Goal: Task Accomplishment & Management: Manage account settings

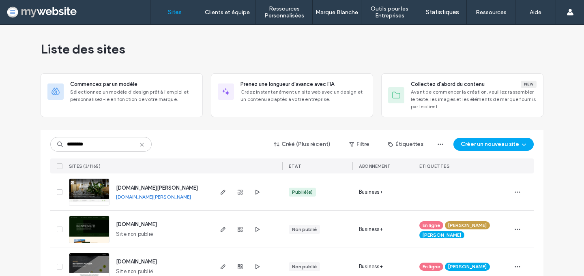
type input "********"
click at [128, 188] on span "www.ristorante-st-paul.ch" at bounding box center [157, 188] width 82 height 6
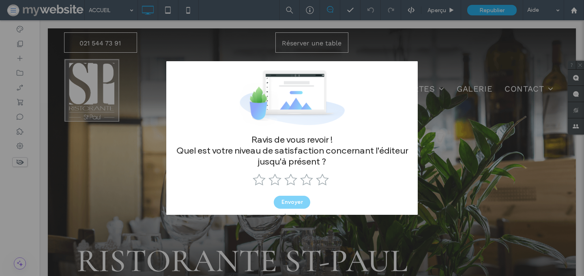
click at [288, 213] on div "Annuler" at bounding box center [291, 216] width 17 height 6
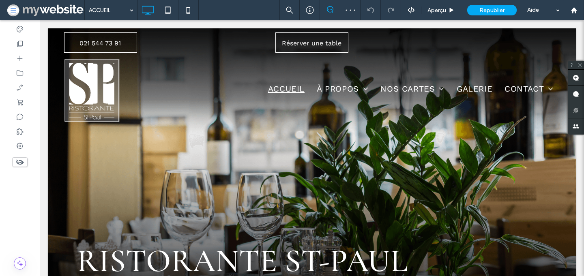
click at [19, 163] on use at bounding box center [20, 162] width 8 height 5
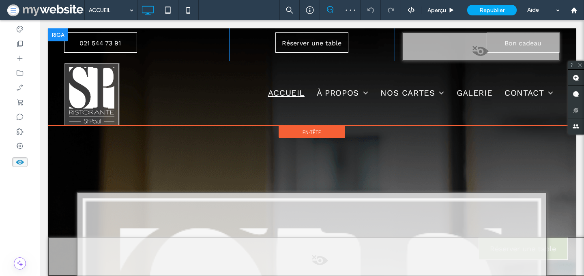
click at [484, 51] on span at bounding box center [480, 53] width 156 height 16
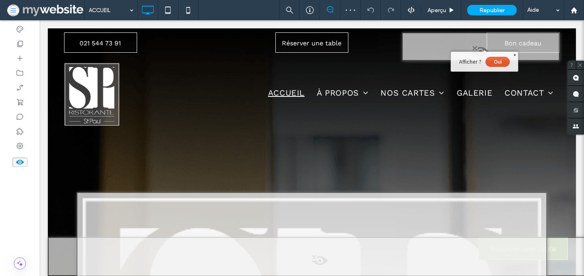
click at [494, 62] on button "Oui" at bounding box center [497, 62] width 24 height 10
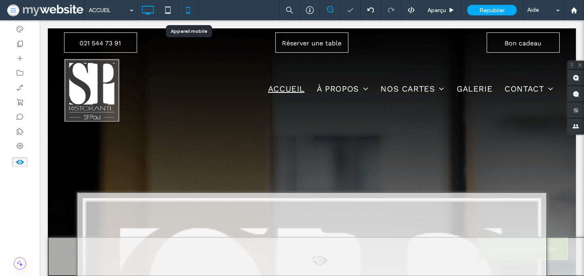
click at [185, 5] on icon at bounding box center [188, 10] width 16 height 16
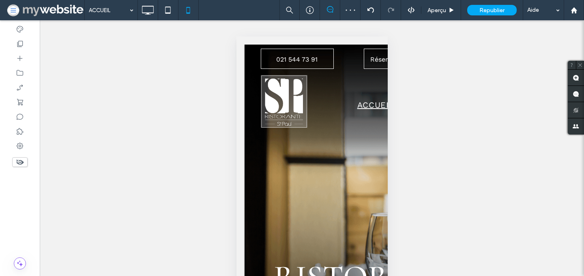
click at [146, 10] on icon at bounding box center [147, 10] width 16 height 16
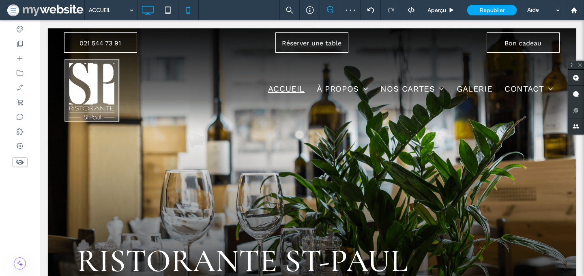
click at [184, 4] on icon at bounding box center [188, 10] width 16 height 16
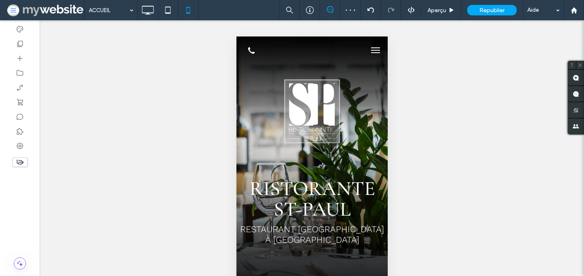
click at [376, 51] on button "menu" at bounding box center [375, 50] width 16 height 16
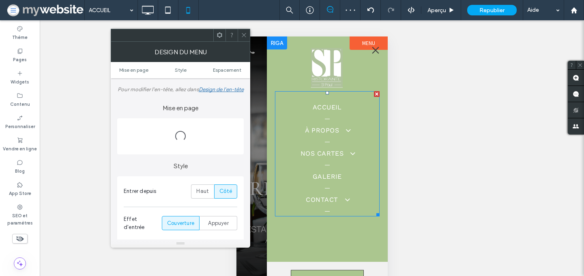
scroll to position [59, 0]
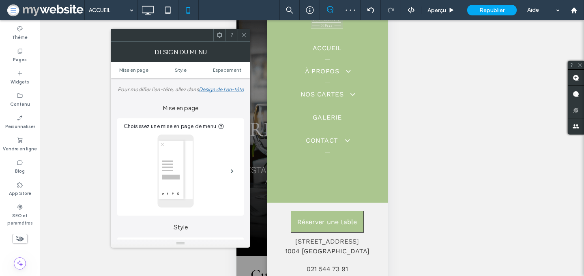
click at [21, 230] on div at bounding box center [20, 239] width 40 height 18
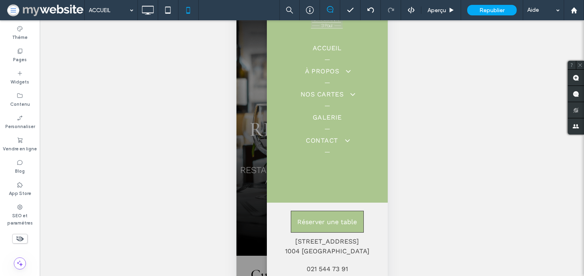
click at [21, 234] on icon at bounding box center [19, 238] width 9 height 9
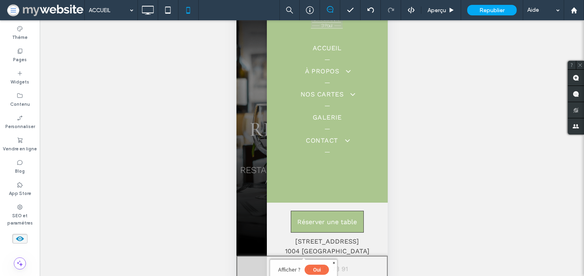
click at [311, 272] on button "Oui" at bounding box center [316, 270] width 24 height 10
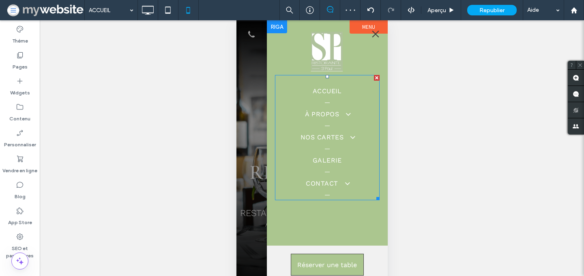
scroll to position [0, 0]
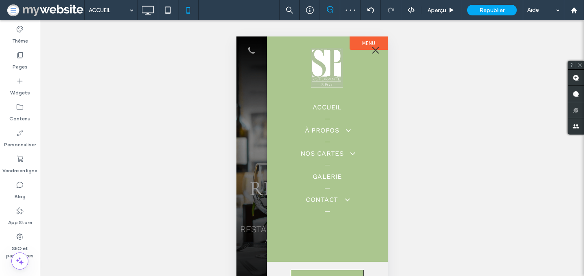
click at [374, 48] on button "menu" at bounding box center [375, 50] width 16 height 16
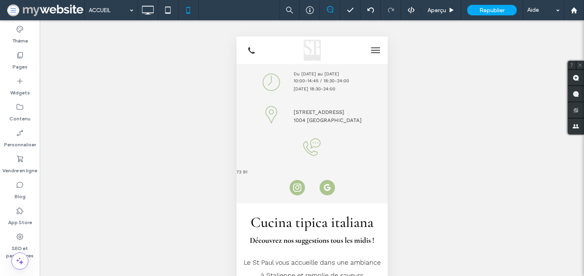
scroll to position [262, 0]
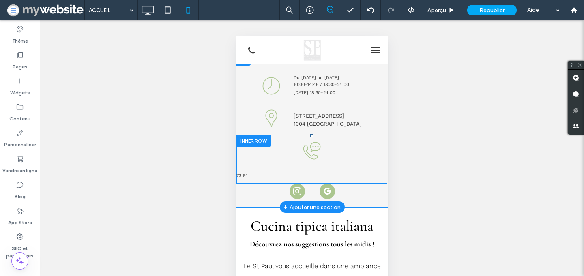
click at [253, 135] on div at bounding box center [253, 141] width 34 height 13
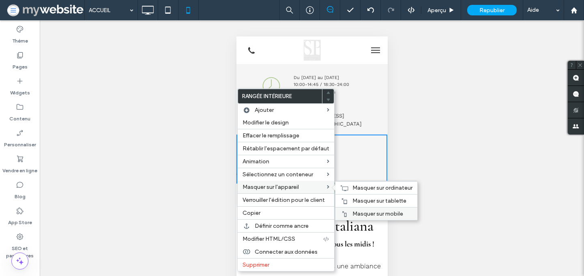
click at [377, 211] on span "Masquer sur mobile" at bounding box center [377, 213] width 51 height 7
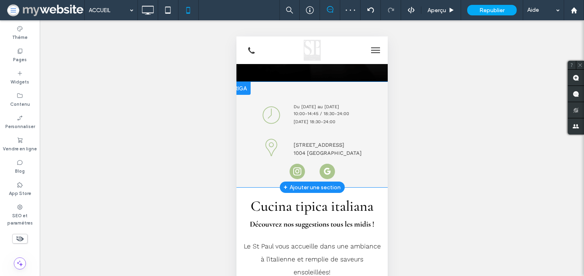
scroll to position [237, 0]
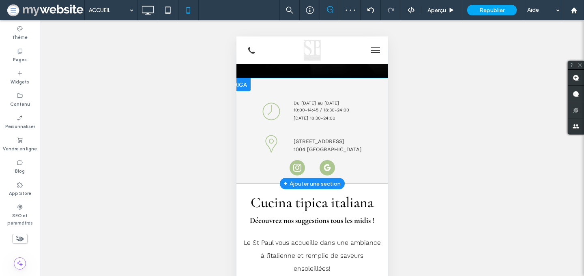
click at [242, 78] on div at bounding box center [240, 84] width 20 height 13
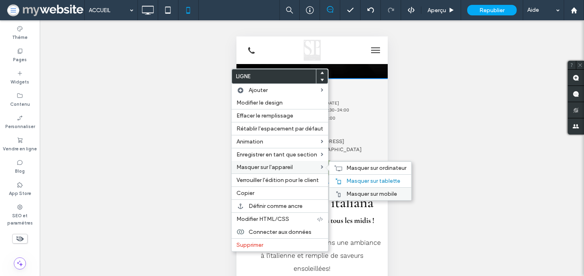
click at [357, 190] on span "Masquer sur mobile" at bounding box center [371, 193] width 51 height 7
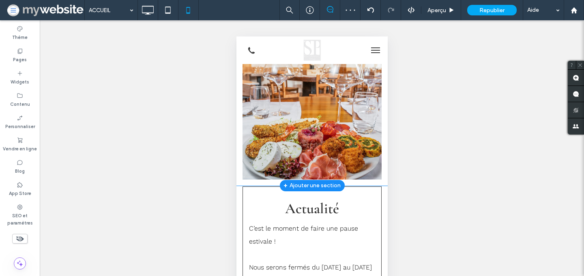
scroll to position [783, 0]
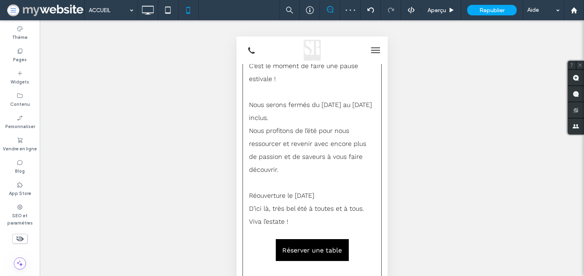
click at [23, 236] on use at bounding box center [20, 238] width 8 height 5
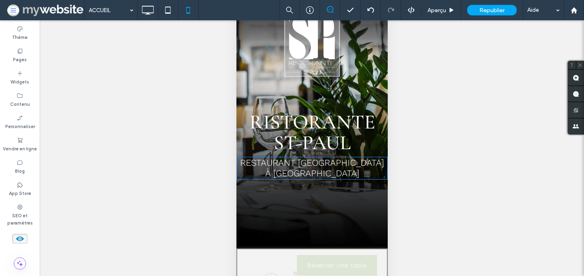
scroll to position [0, 0]
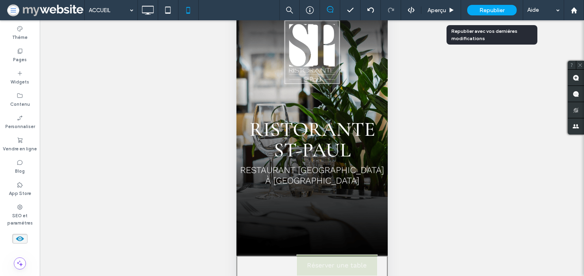
click at [493, 14] on div "Republier" at bounding box center [491, 10] width 49 height 11
